Goal: Information Seeking & Learning: Learn about a topic

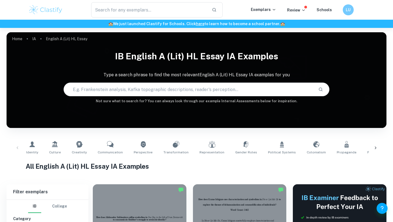
click at [152, 86] on input "text" at bounding box center [189, 89] width 250 height 15
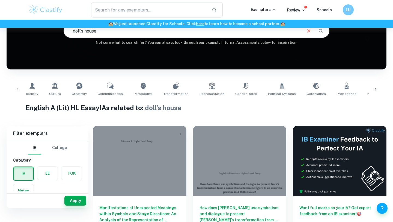
scroll to position [10, 0]
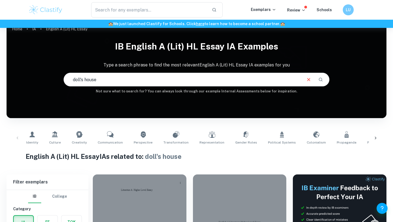
drag, startPoint x: 105, startPoint y: 79, endPoint x: 44, endPoint y: 79, distance: 60.3
click at [44, 79] on div "IB English A (Lit) HL Essay IA examples Type a search phrase to find the most r…" at bounding box center [197, 66] width 380 height 56
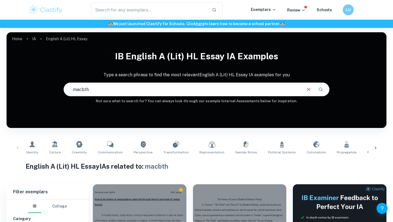
click at [83, 89] on input "macbth" at bounding box center [182, 89] width 237 height 15
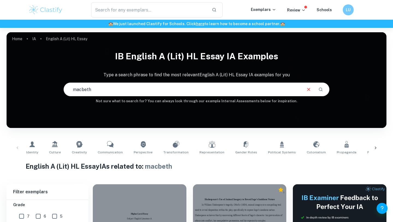
drag, startPoint x: 104, startPoint y: 93, endPoint x: 51, endPoint y: 90, distance: 52.8
click at [51, 90] on div "IB English A (Lit) HL Essay IA examples Type a search phrase to find the most r…" at bounding box center [197, 75] width 380 height 56
click at [243, 144] on icon at bounding box center [246, 144] width 7 height 7
type input "Gender Roles"
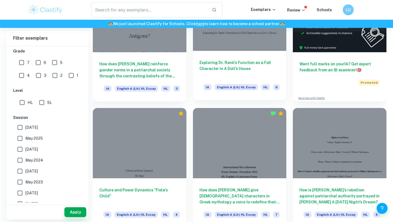
scroll to position [69, 0]
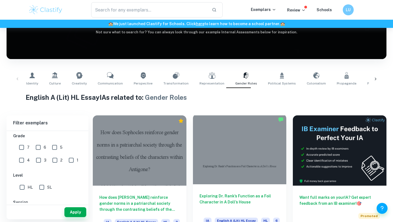
click at [228, 132] on div at bounding box center [240, 149] width 94 height 70
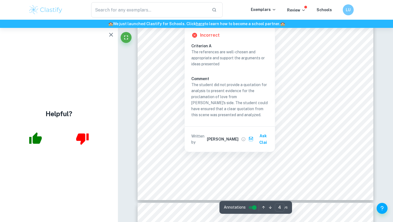
scroll to position [1101, 0]
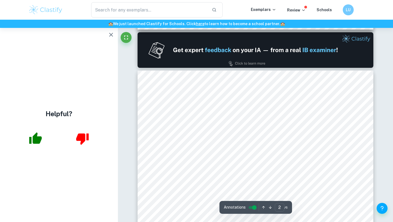
type input "1"
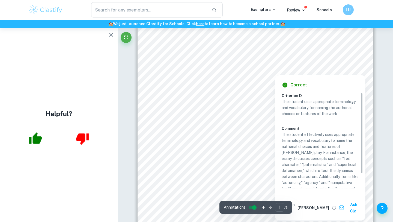
scroll to position [70, 0]
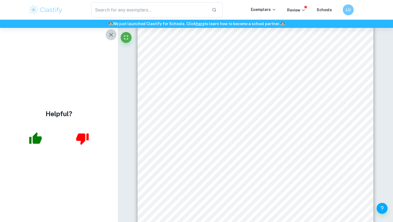
click at [111, 38] on icon "button" at bounding box center [111, 34] width 7 height 7
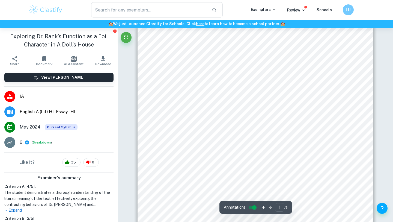
scroll to position [0, 0]
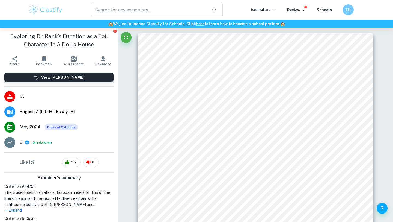
click at [49, 9] on img at bounding box center [45, 9] width 35 height 11
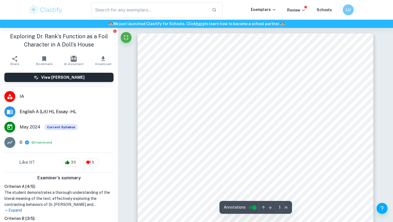
click at [40, 12] on img at bounding box center [45, 9] width 35 height 11
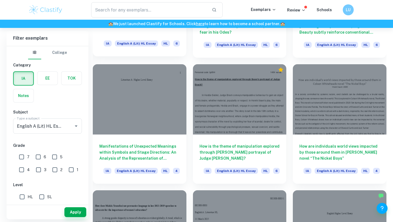
scroll to position [622, 0]
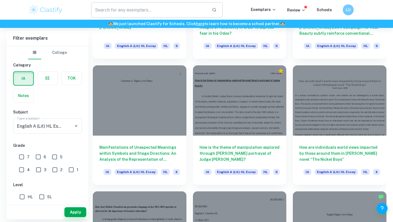
click at [157, 15] on input "text" at bounding box center [149, 9] width 116 height 15
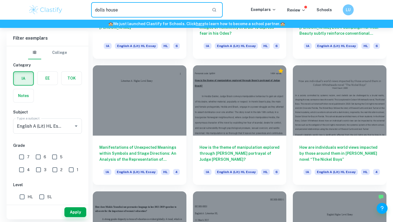
type input "dolls house"
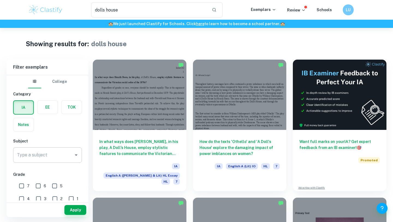
click at [55, 147] on div "Type a subject" at bounding box center [47, 154] width 69 height 15
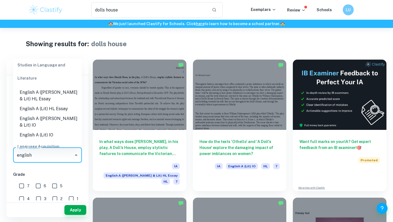
scroll to position [20, 0]
click at [59, 107] on li "English A (Lit) HL Essay" at bounding box center [47, 108] width 69 height 10
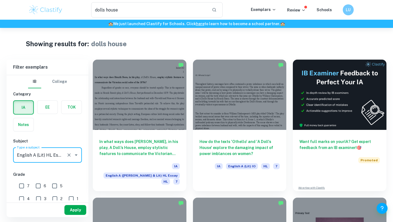
type input "English A (Lit) HL Essay"
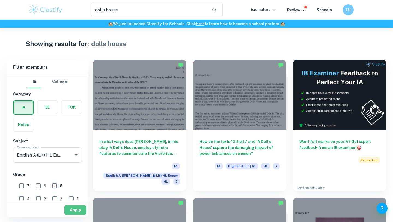
click at [76, 209] on button "Apply" at bounding box center [75, 210] width 22 height 10
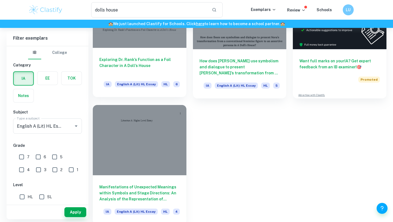
scroll to position [83, 0]
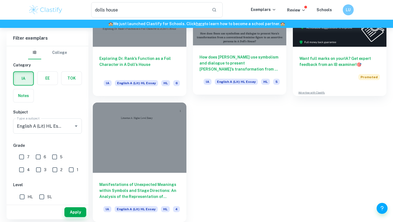
click at [241, 33] on div at bounding box center [240, 10] width 94 height 70
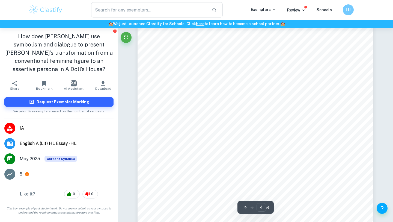
type input "3"
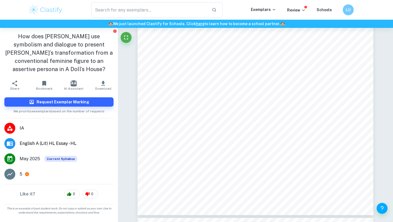
type input "dolls house"
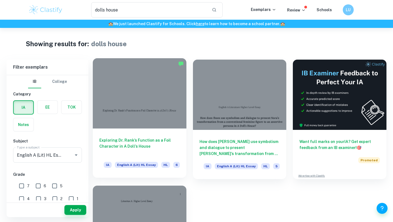
click at [138, 118] on div at bounding box center [140, 93] width 94 height 70
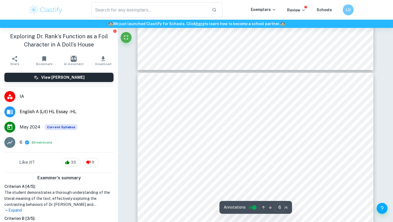
type input "5"
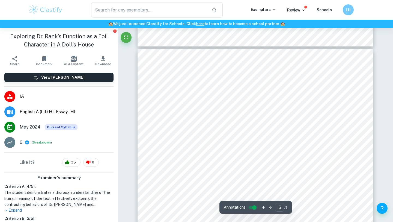
scroll to position [1253, 0]
